Goal: Information Seeking & Learning: Learn about a topic

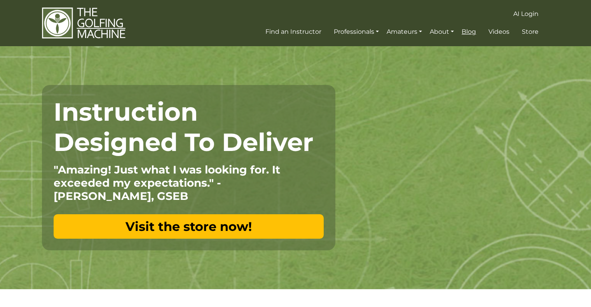
click at [478, 32] on link "Blog" at bounding box center [469, 32] width 18 height 14
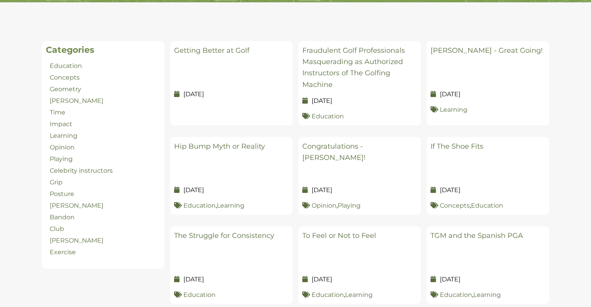
scroll to position [166, 0]
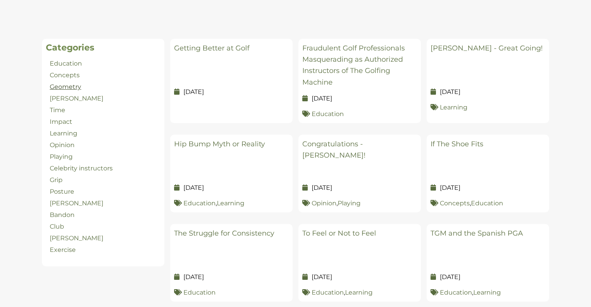
click at [68, 85] on link "Geometry" at bounding box center [65, 86] width 31 height 7
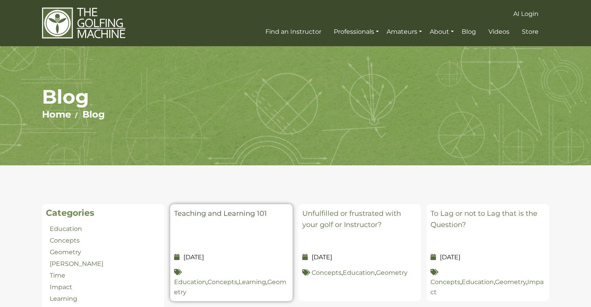
click at [231, 215] on link "Teaching and Learning 101" at bounding box center [220, 214] width 93 height 9
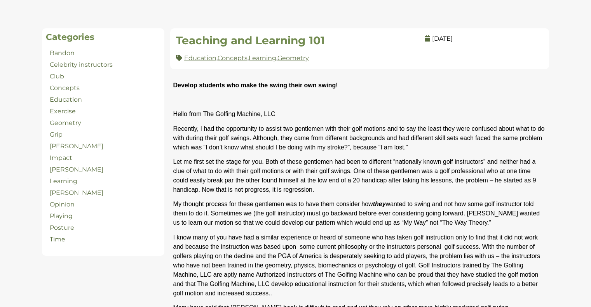
scroll to position [163, 0]
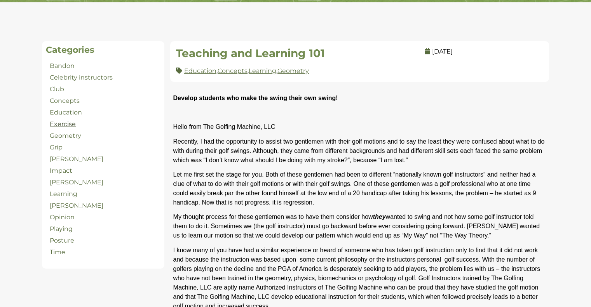
click at [62, 125] on link "Exercise" at bounding box center [63, 124] width 26 height 7
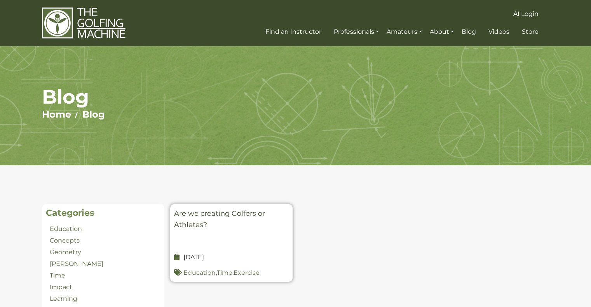
click at [196, 221] on link "Are we creating Golfers or Athletes?" at bounding box center [219, 220] width 91 height 20
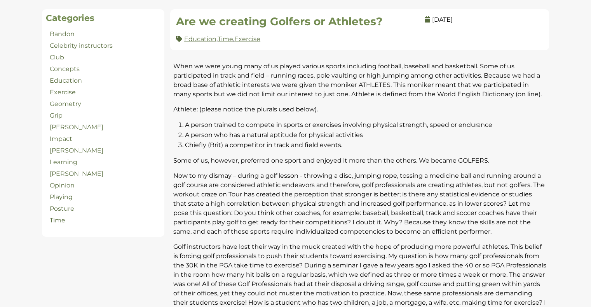
scroll to position [221, 0]
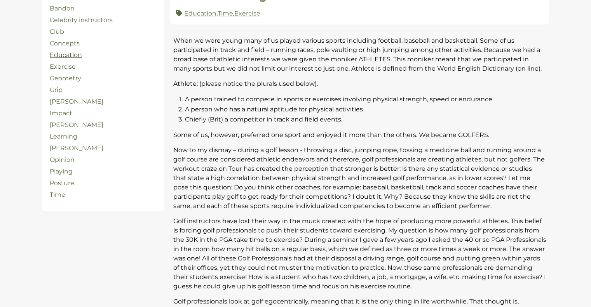
click at [69, 57] on link "Education" at bounding box center [66, 54] width 32 height 7
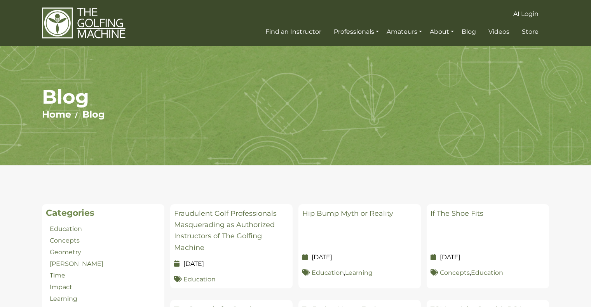
click at [95, 33] on img at bounding box center [84, 23] width 84 height 32
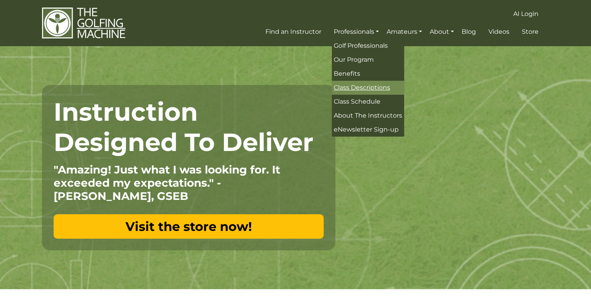
click at [357, 85] on span "Class Descriptions" at bounding box center [362, 87] width 56 height 7
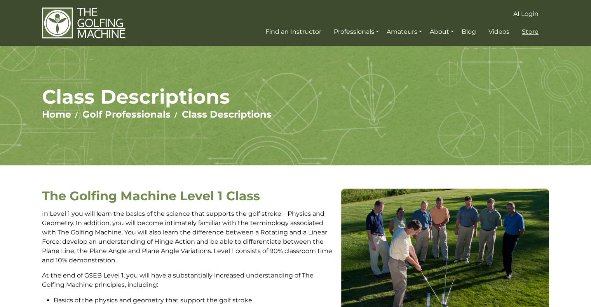
click at [533, 33] on span "Store" at bounding box center [530, 31] width 17 height 7
